Goal: Information Seeking & Learning: Learn about a topic

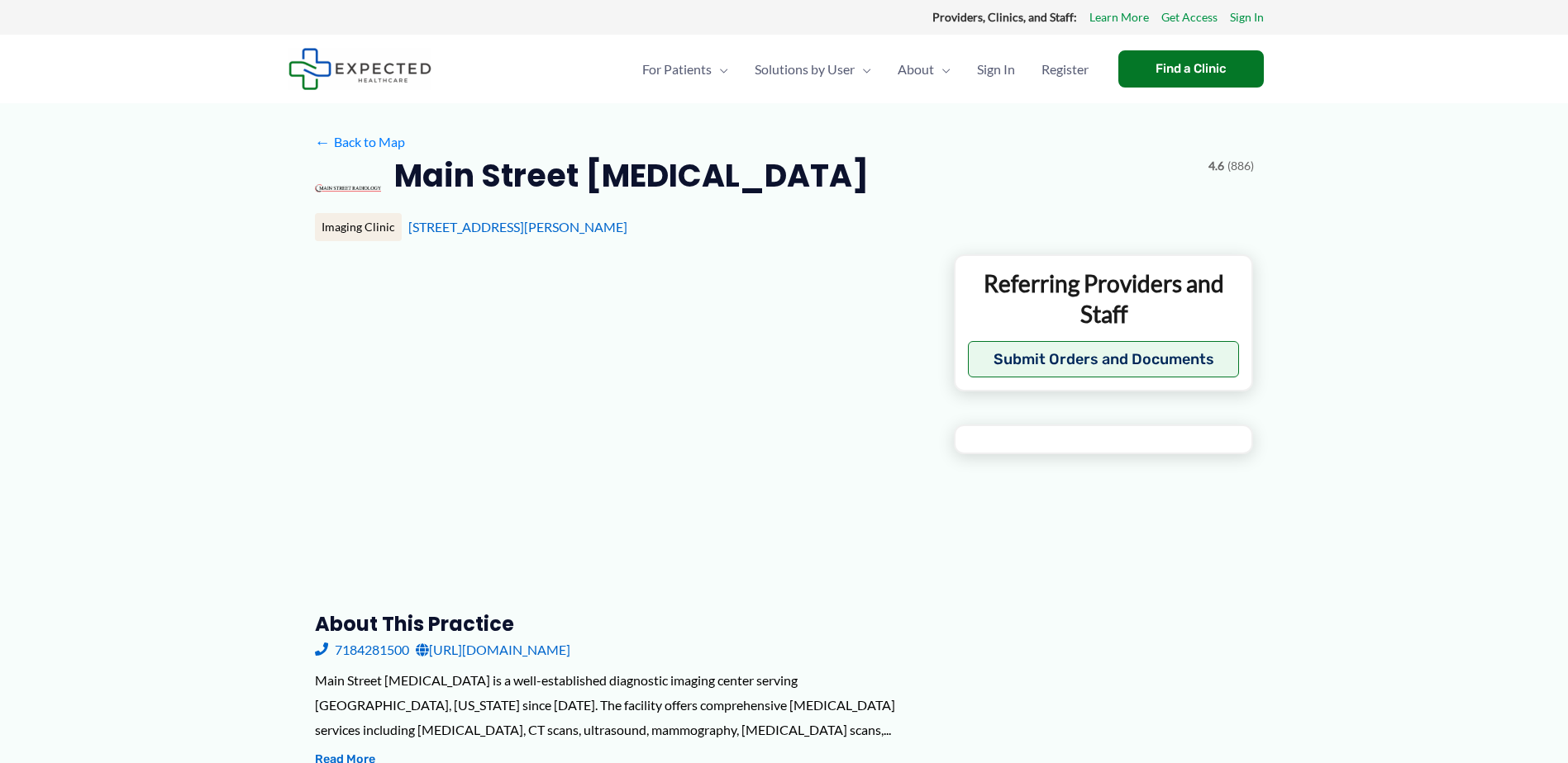
type input "**********"
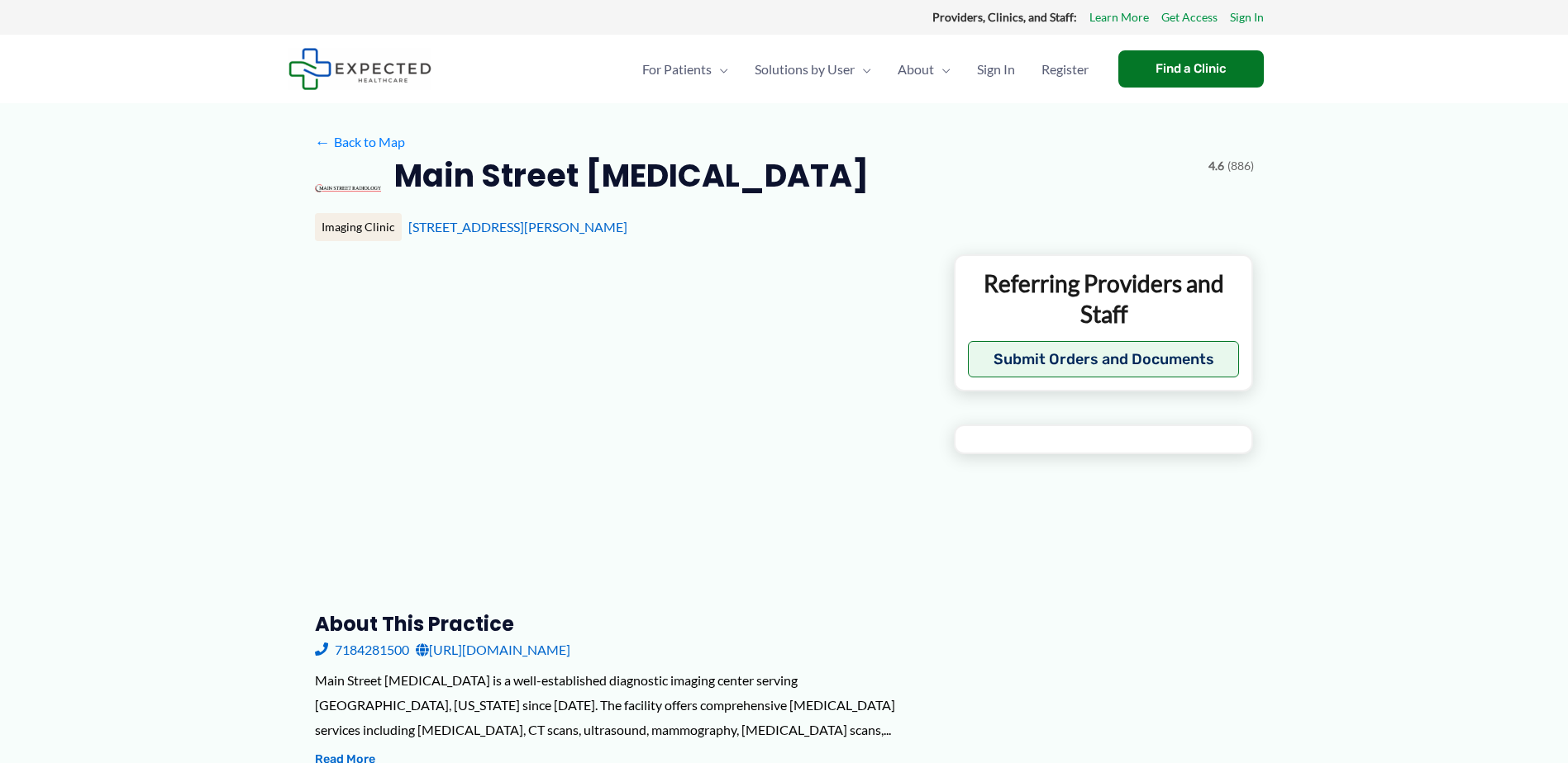
type input "**********"
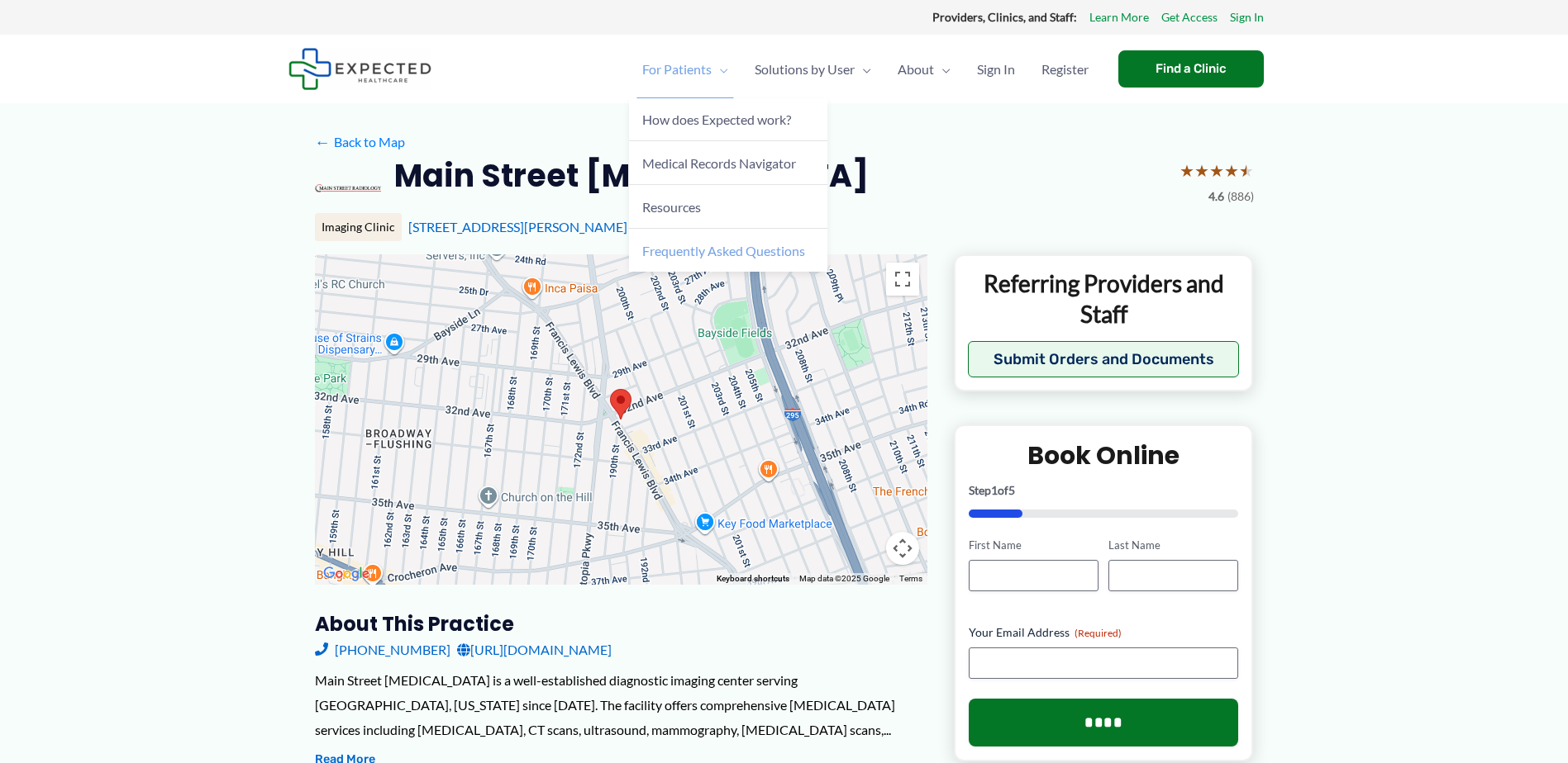
click at [702, 248] on span "Frequently Asked Questions" at bounding box center [723, 251] width 163 height 16
